Goal: Task Accomplishment & Management: Use online tool/utility

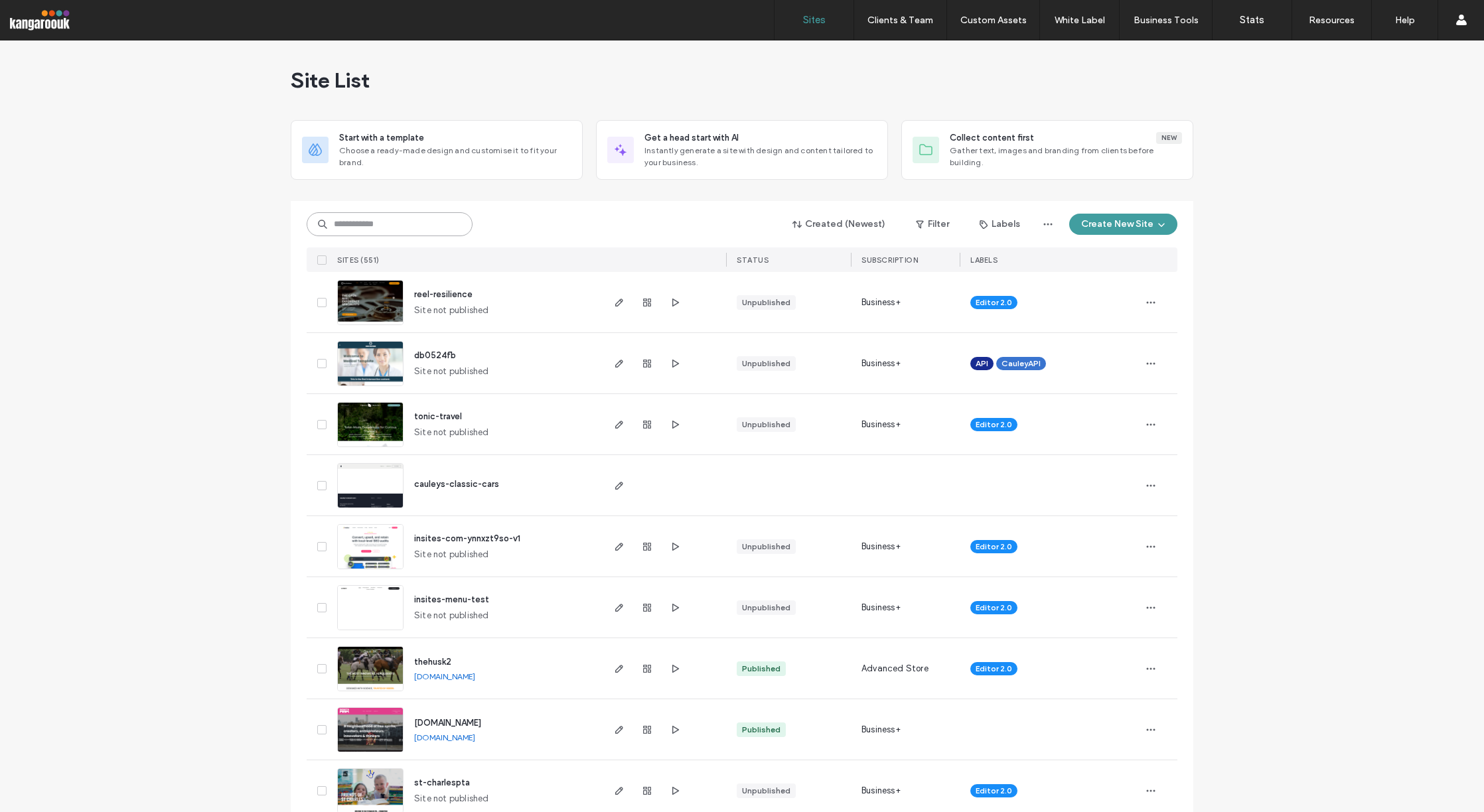
click at [376, 223] on input at bounding box center [389, 224] width 166 height 24
type input "****"
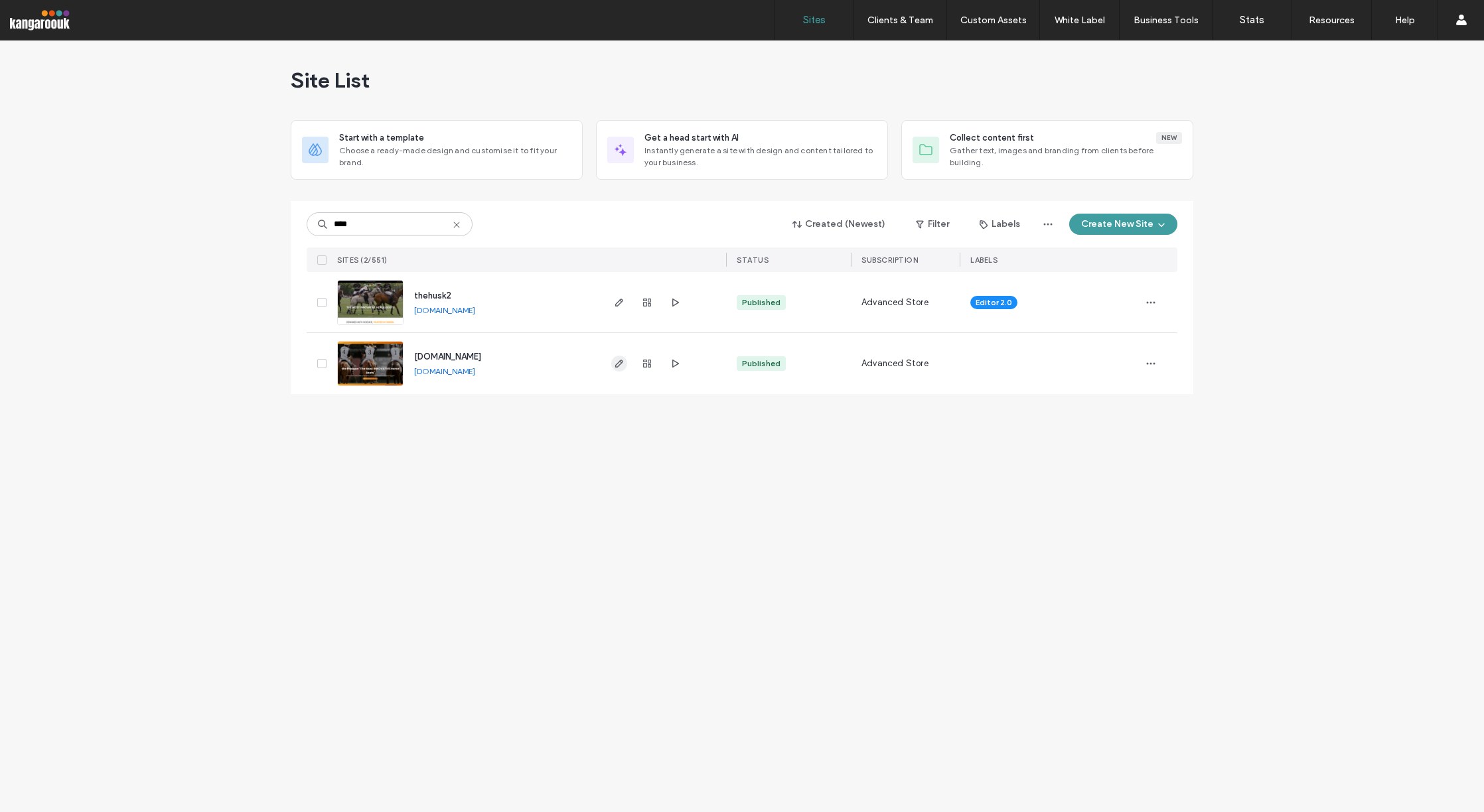
click at [616, 367] on use "button" at bounding box center [619, 364] width 8 height 8
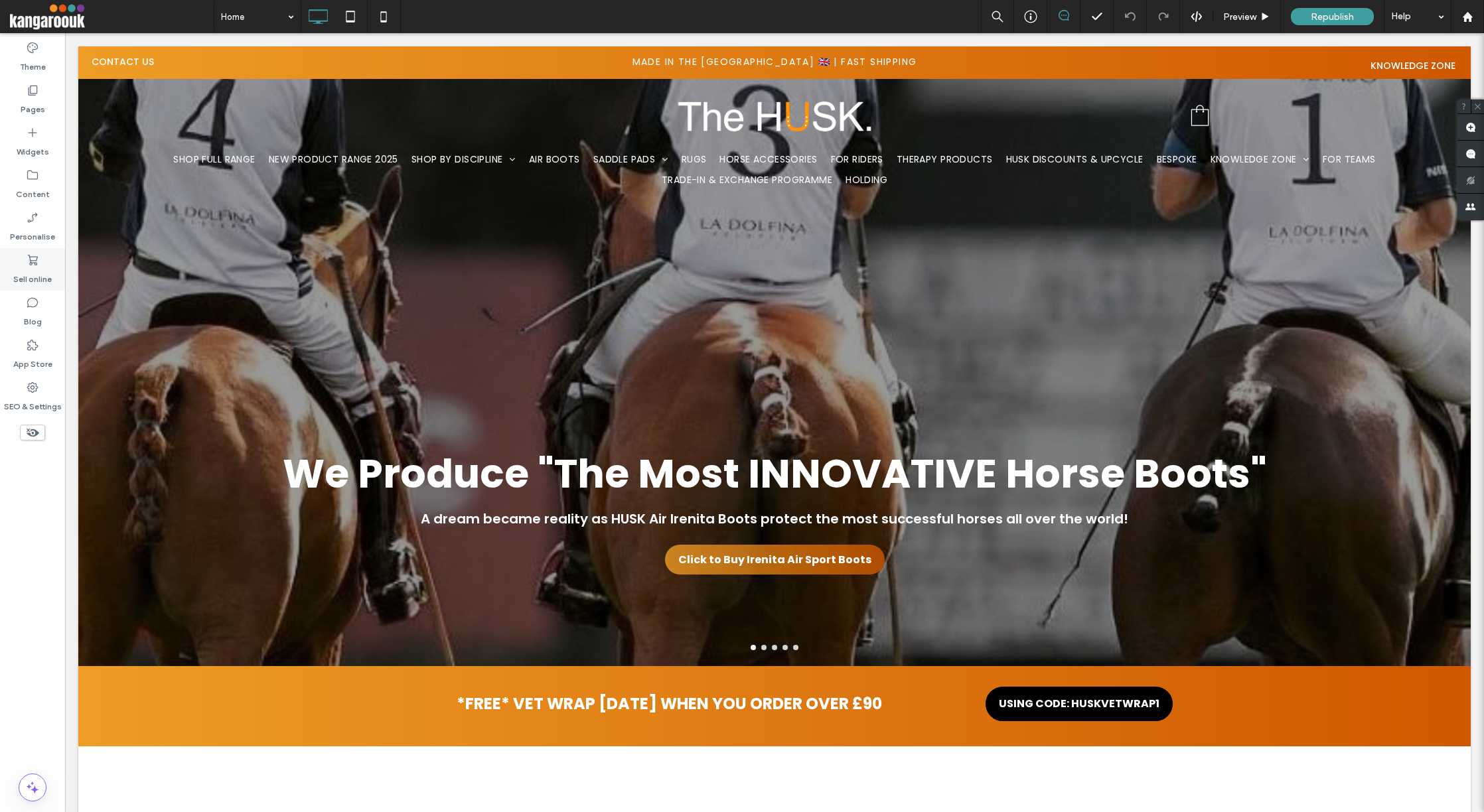
click at [23, 267] on label "Sell online" at bounding box center [33, 276] width 39 height 19
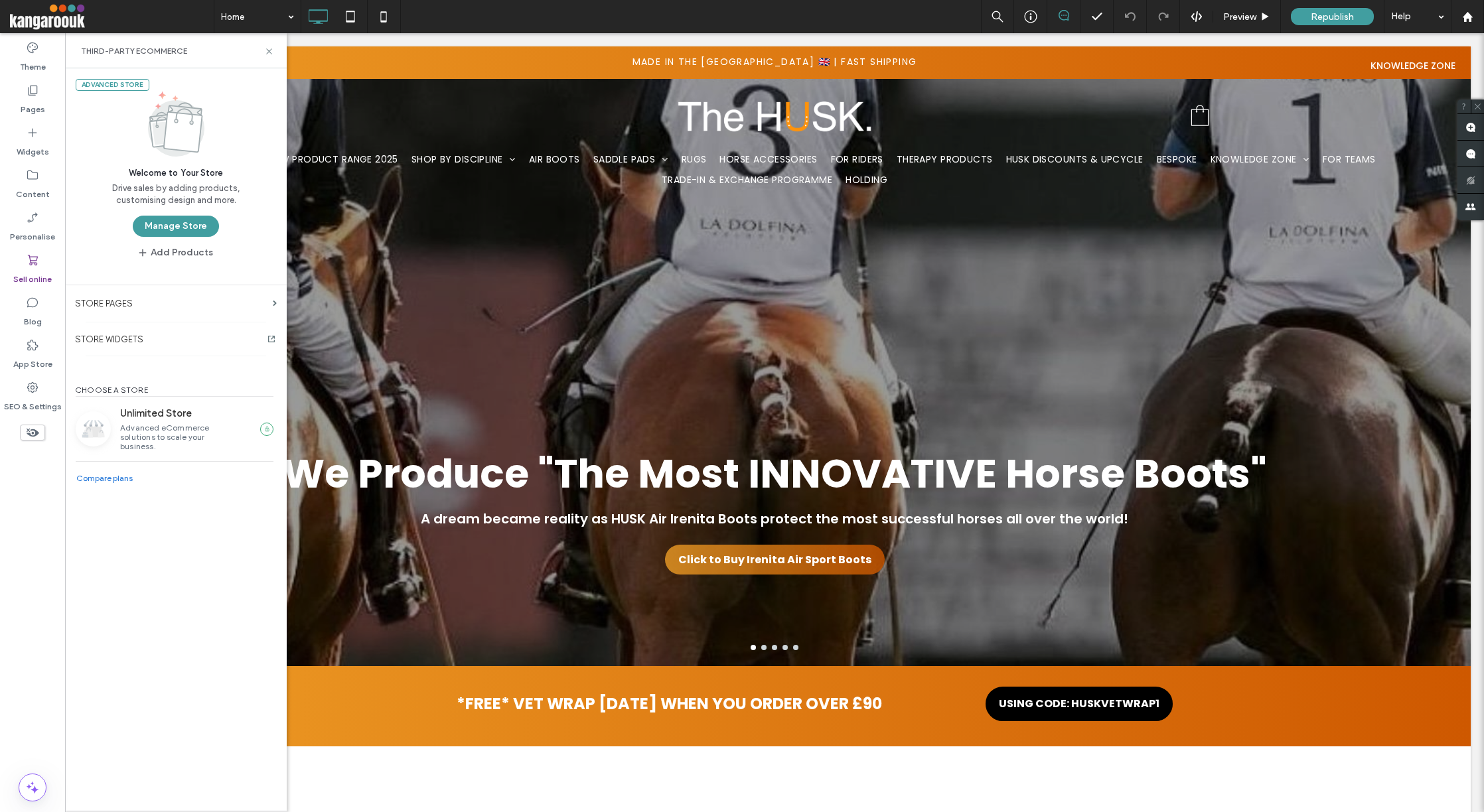
click at [203, 228] on button "Manage Store" at bounding box center [176, 226] width 86 height 21
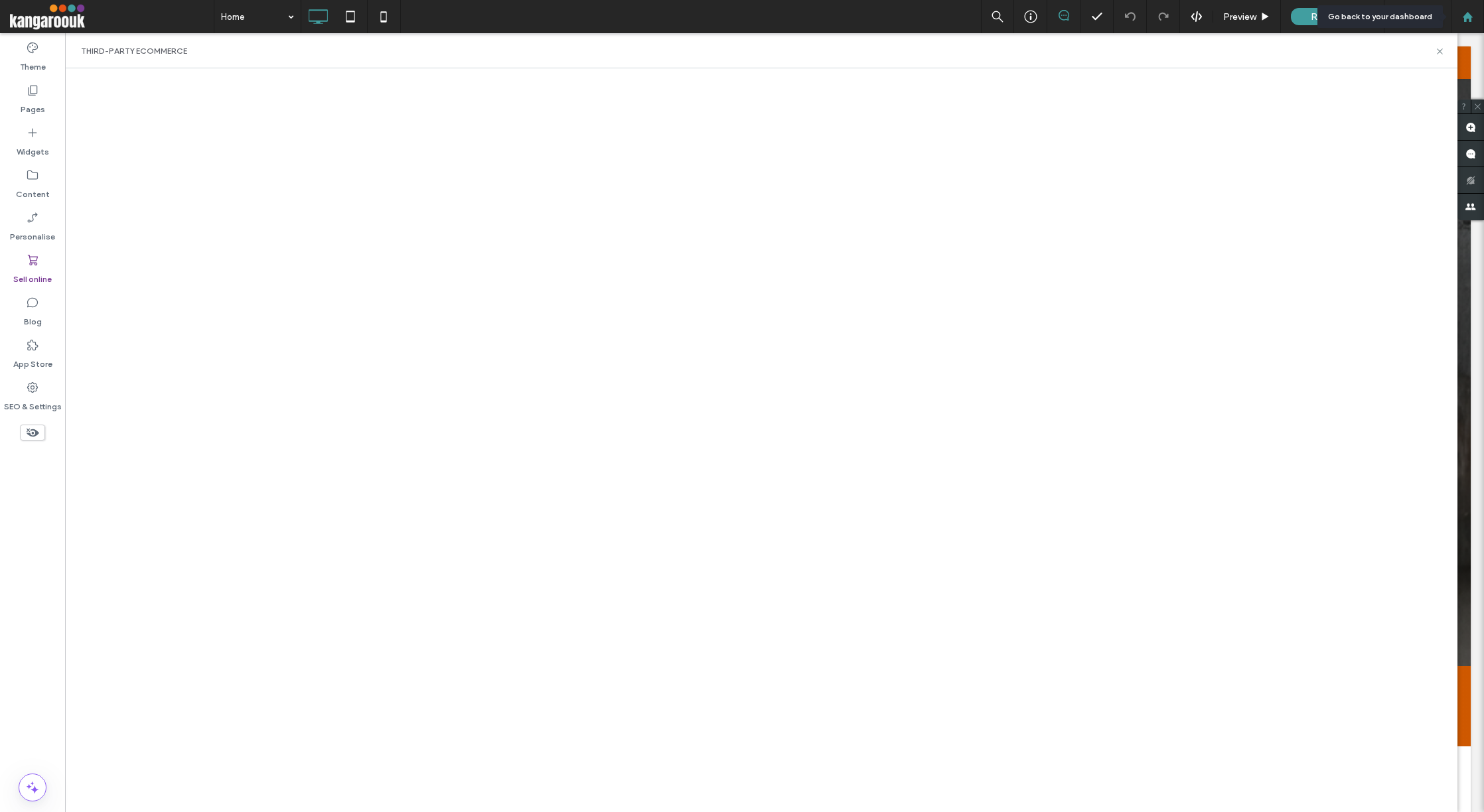
click at [1465, 20] on use at bounding box center [1467, 16] width 10 height 10
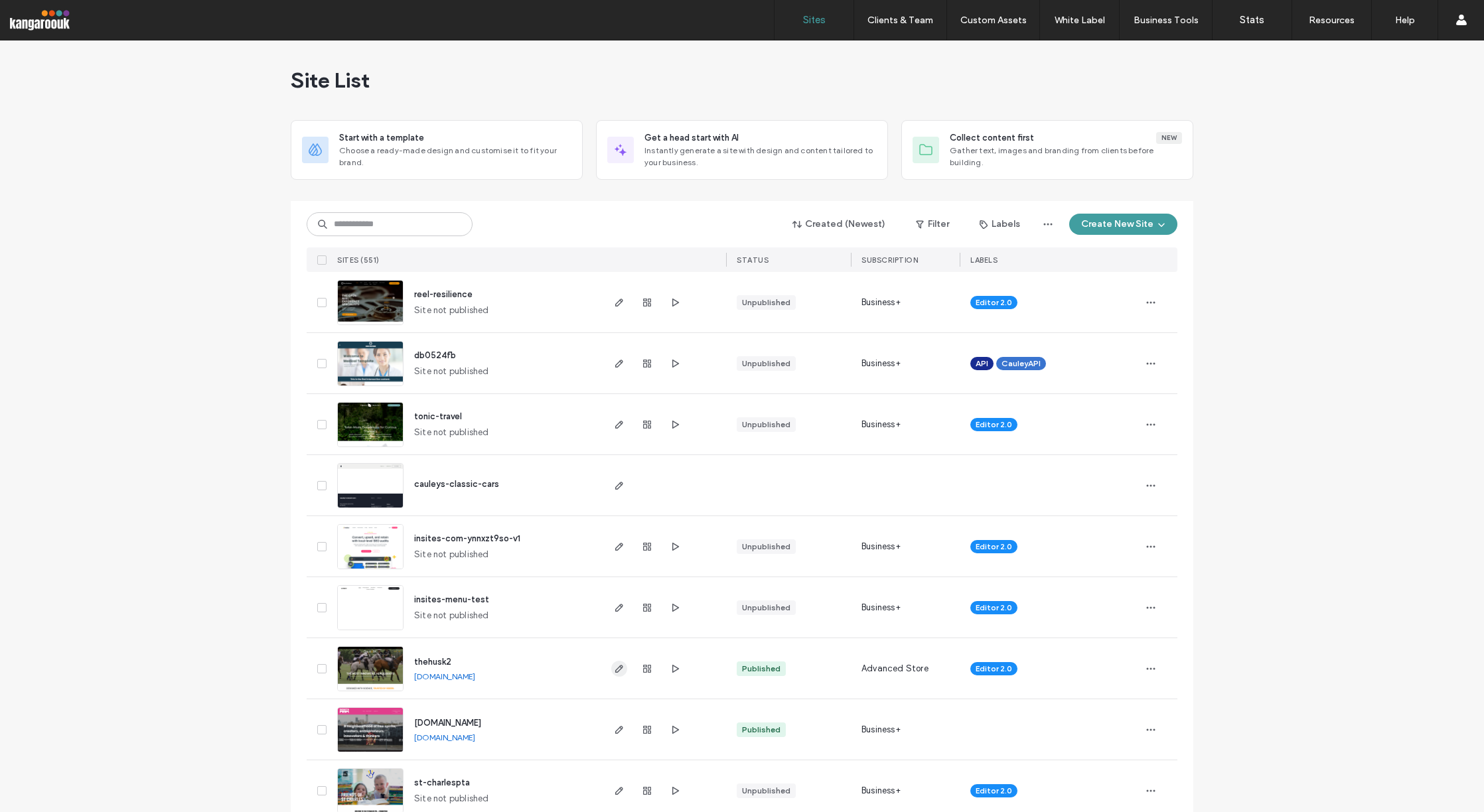
click at [615, 661] on span "button" at bounding box center [619, 668] width 16 height 16
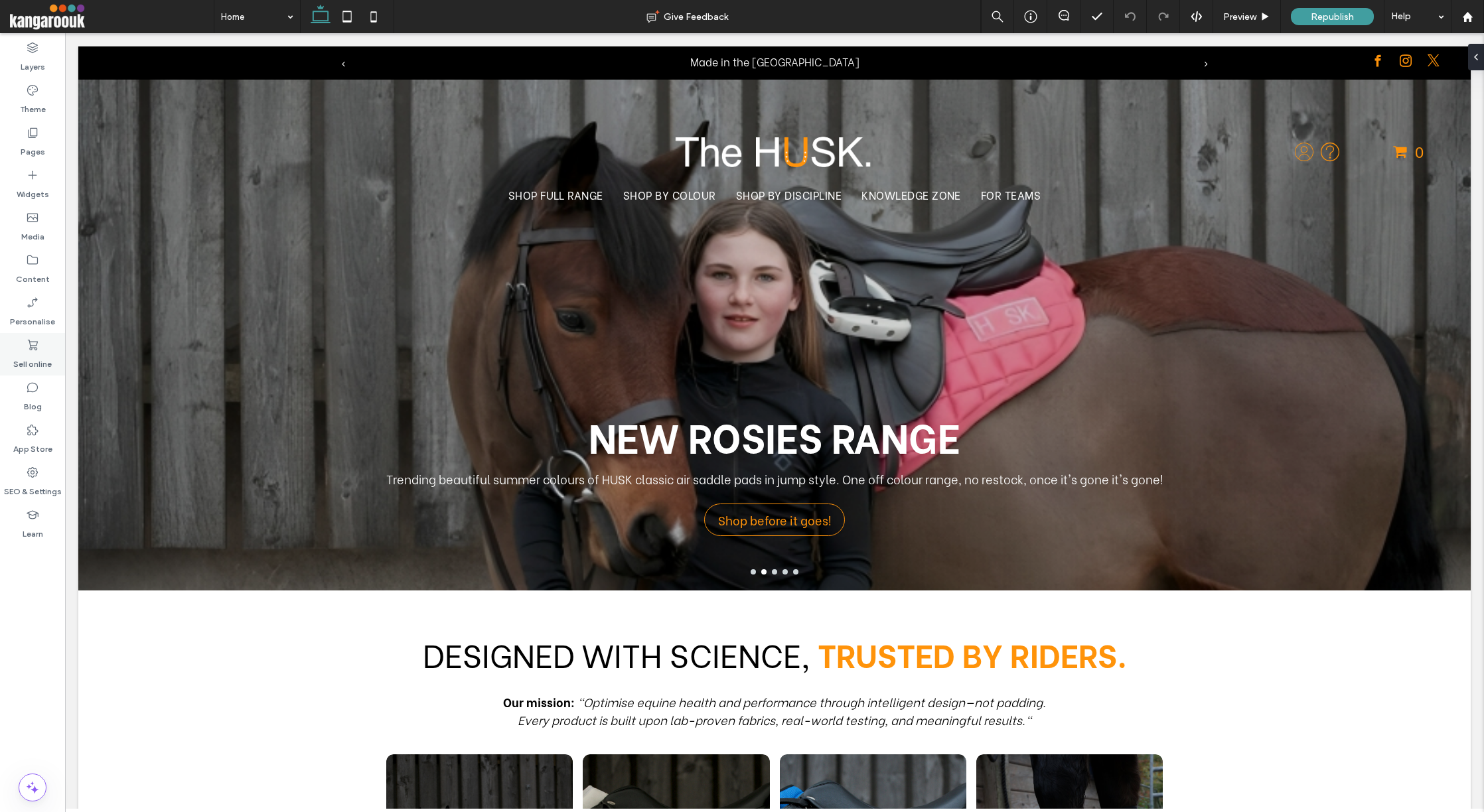
click at [36, 345] on use at bounding box center [33, 345] width 10 height 11
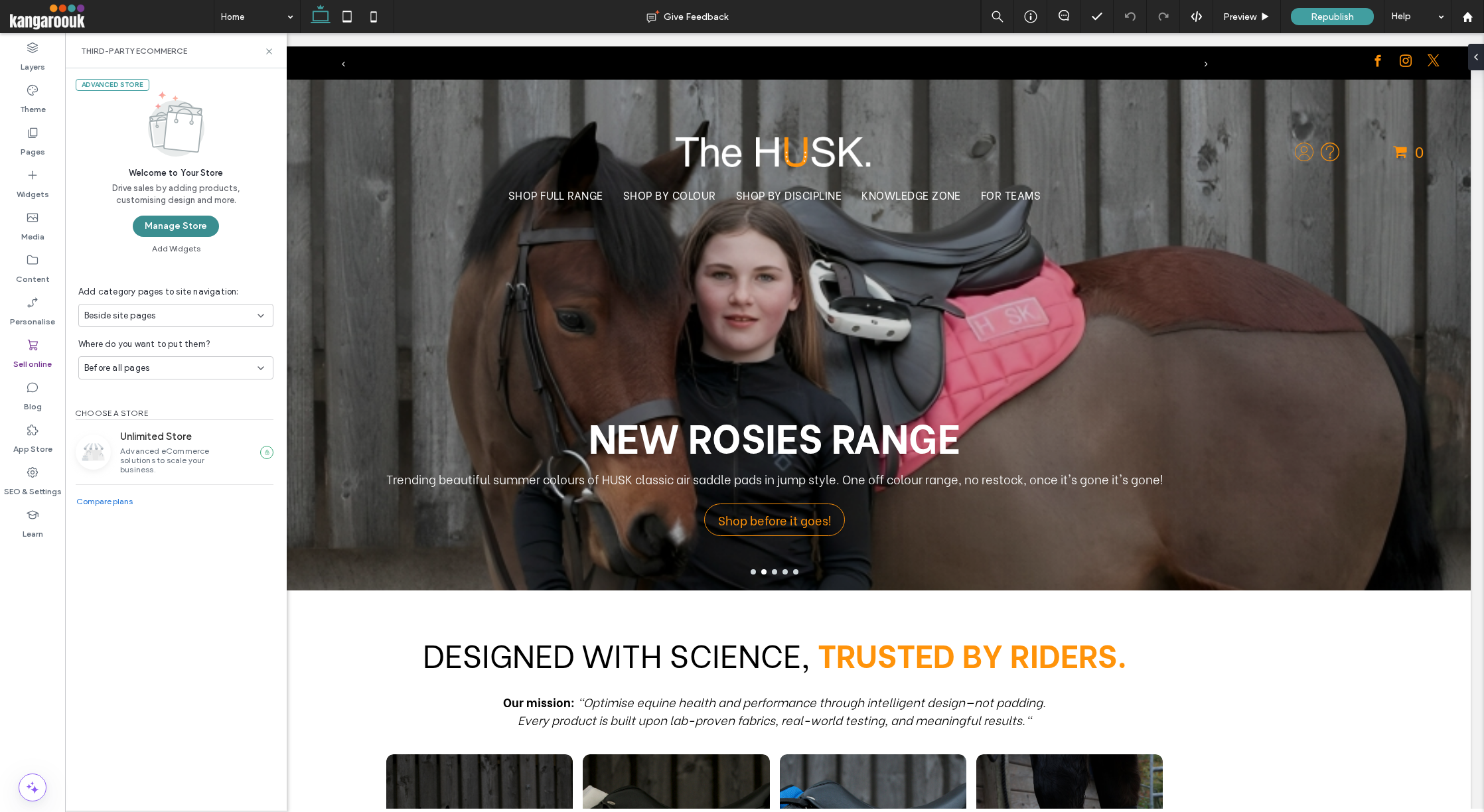
click at [173, 228] on button "Manage Store" at bounding box center [176, 226] width 86 height 21
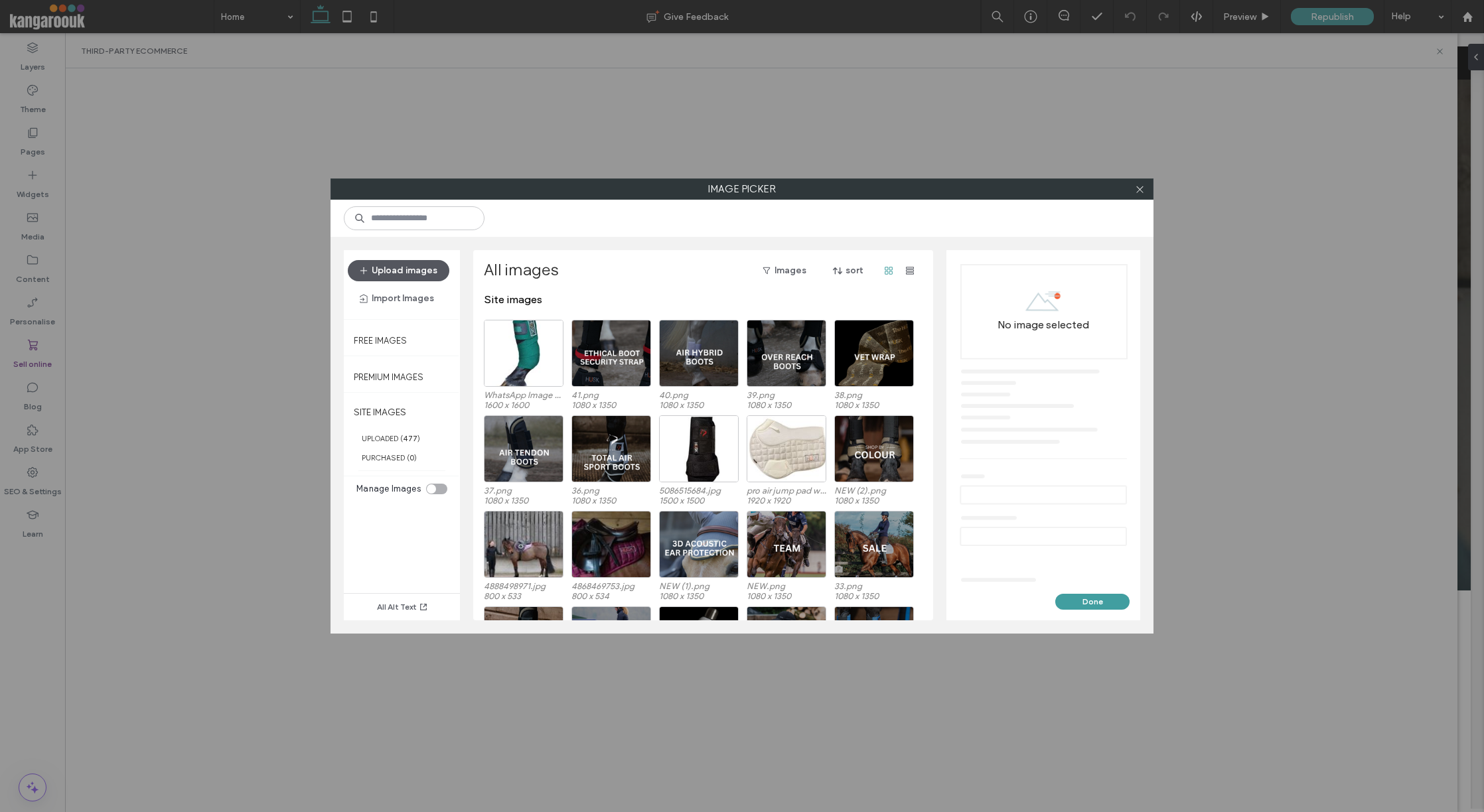
click at [396, 270] on button "Upload images" at bounding box center [398, 270] width 102 height 21
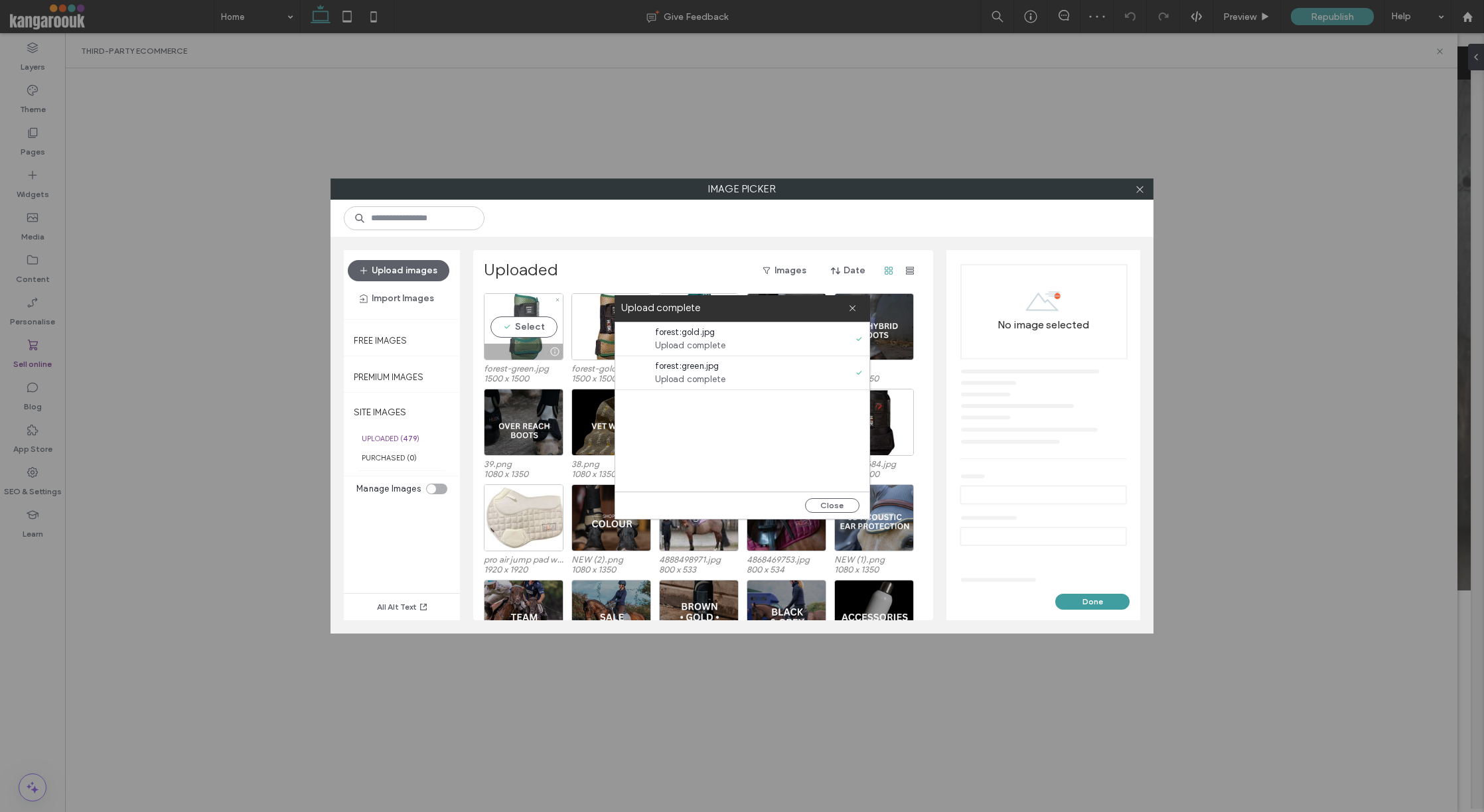
click at [526, 314] on div "Select" at bounding box center [523, 326] width 80 height 67
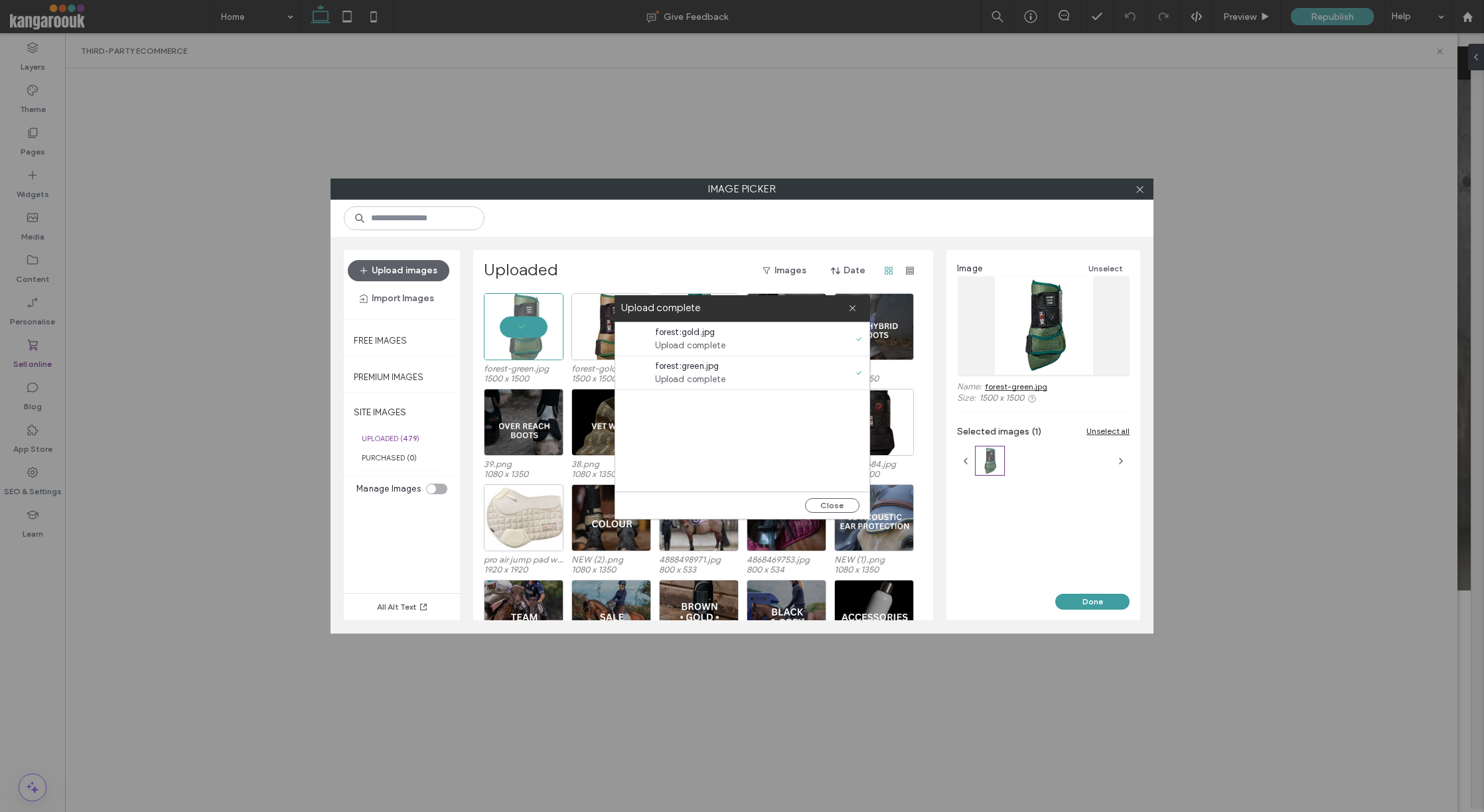
click at [1098, 601] on button "Done" at bounding box center [1092, 601] width 74 height 16
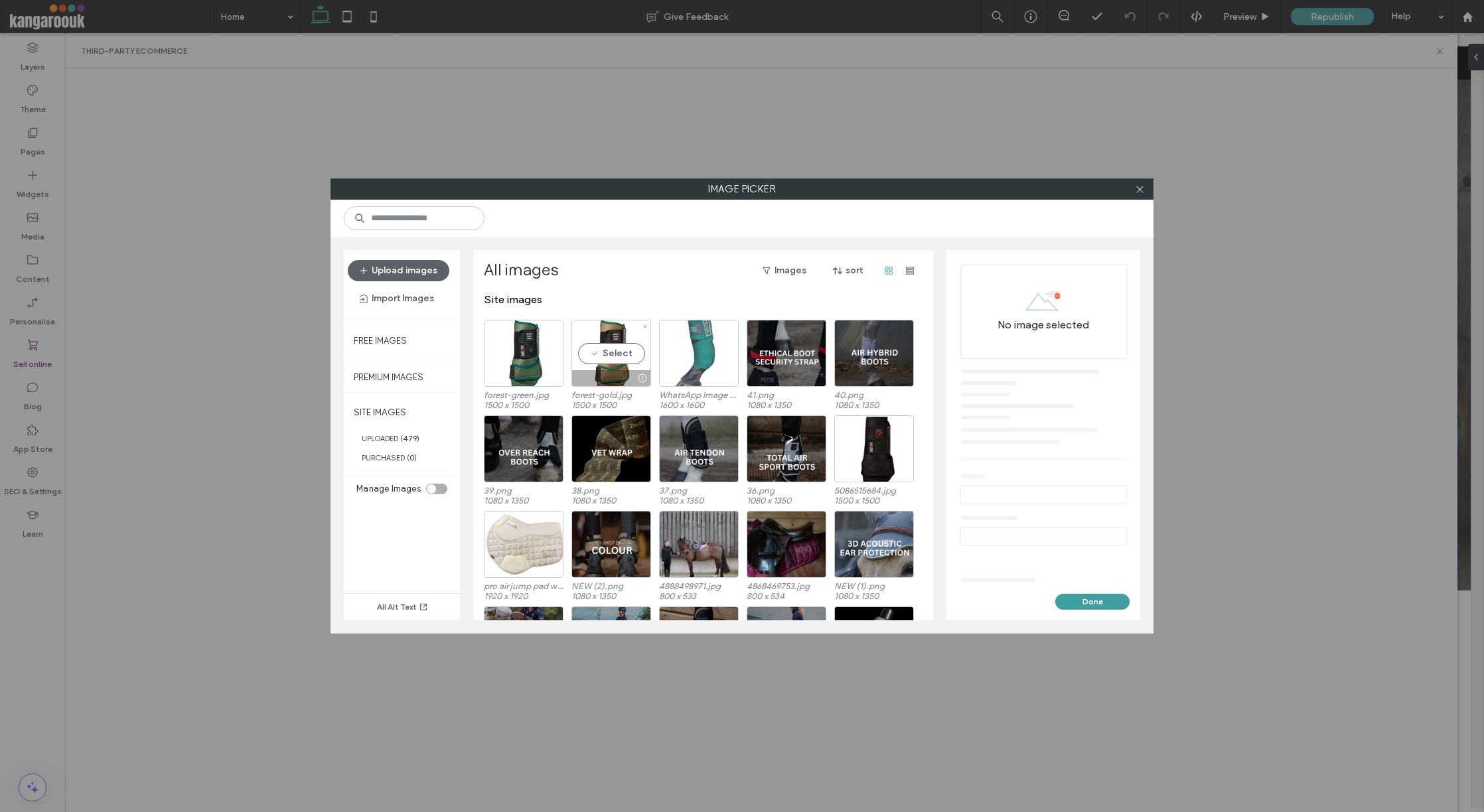
drag, startPoint x: 612, startPoint y: 351, endPoint x: 683, endPoint y: 367, distance: 72.8
click at [612, 351] on div "Select" at bounding box center [611, 353] width 80 height 67
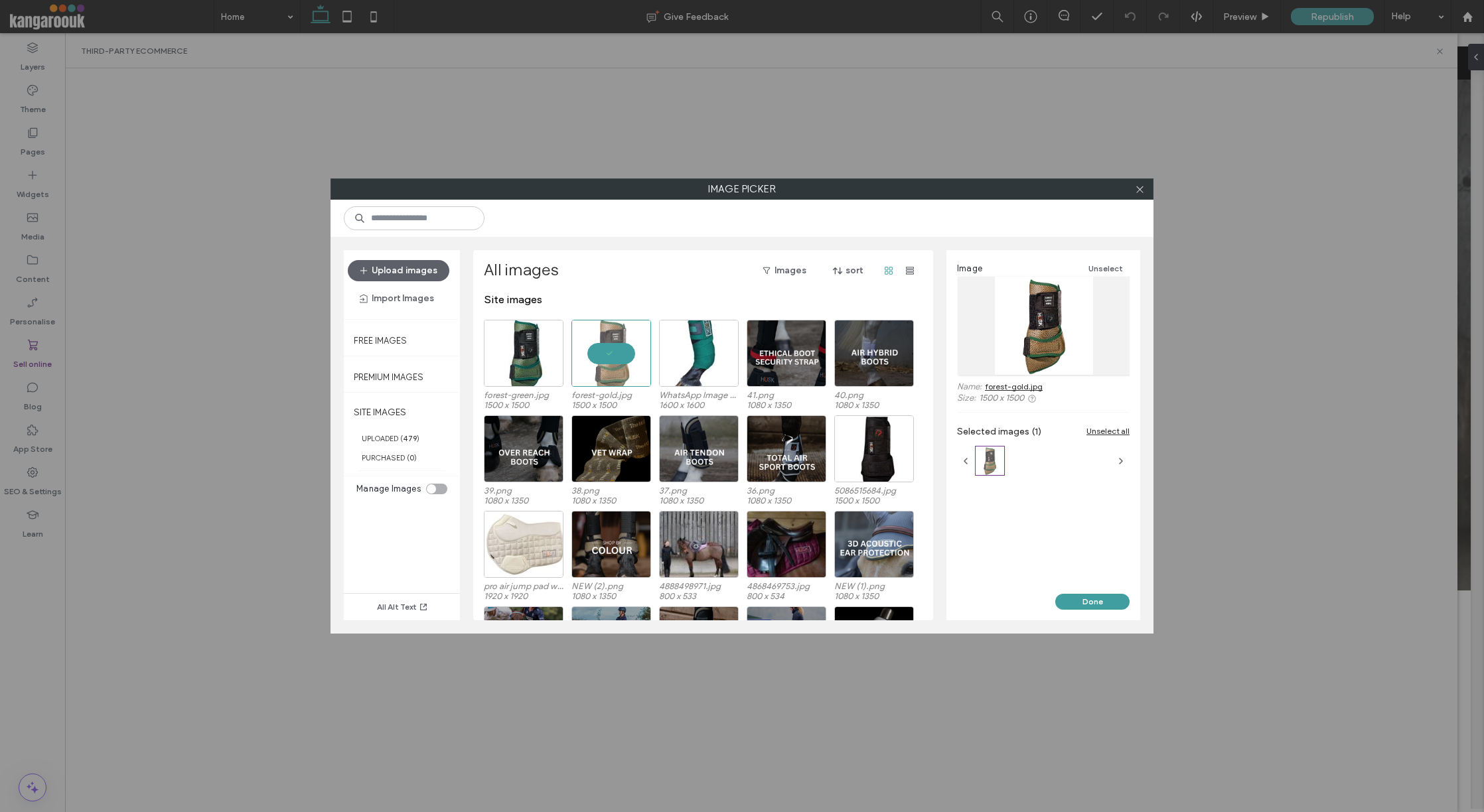
click at [1061, 602] on button "Done" at bounding box center [1092, 601] width 74 height 16
